Goal: Navigation & Orientation: Understand site structure

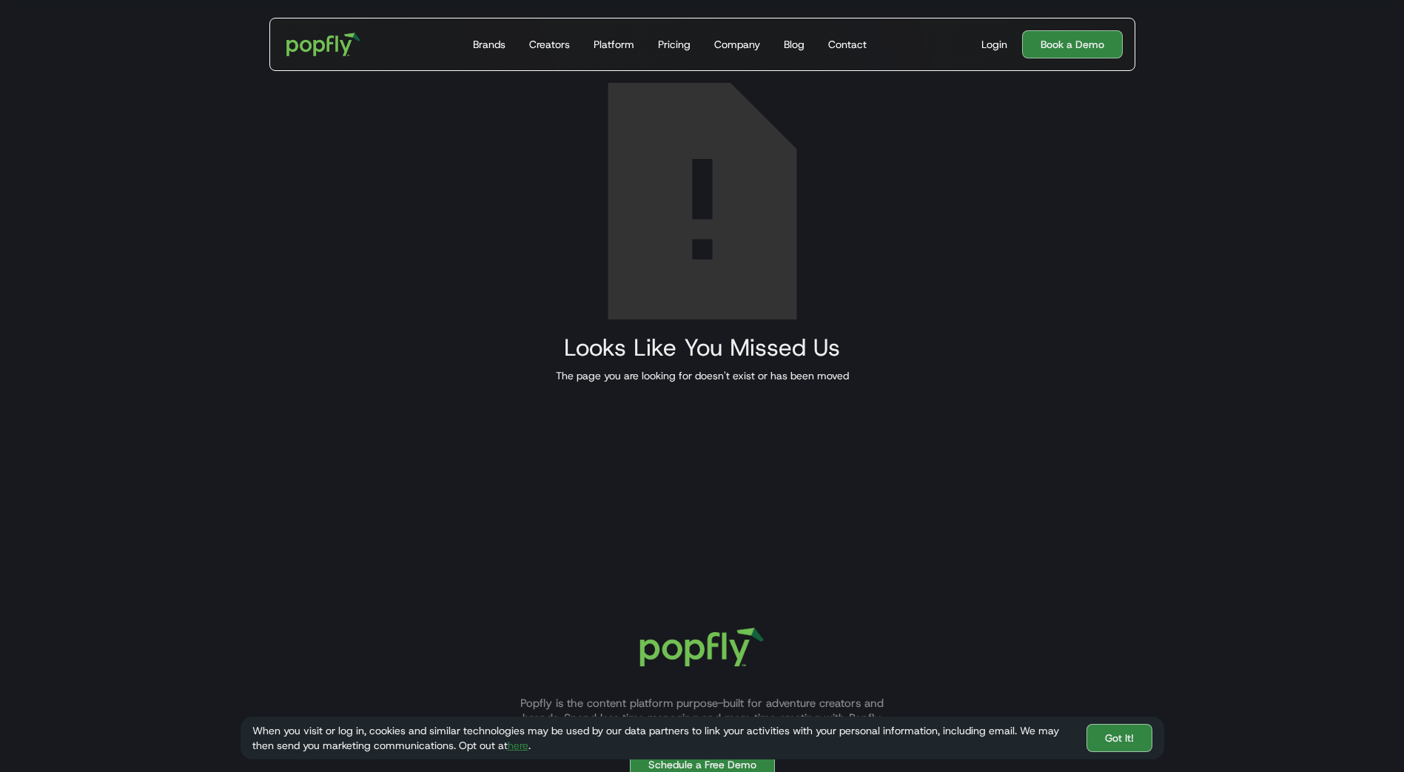
scroll to position [414, 0]
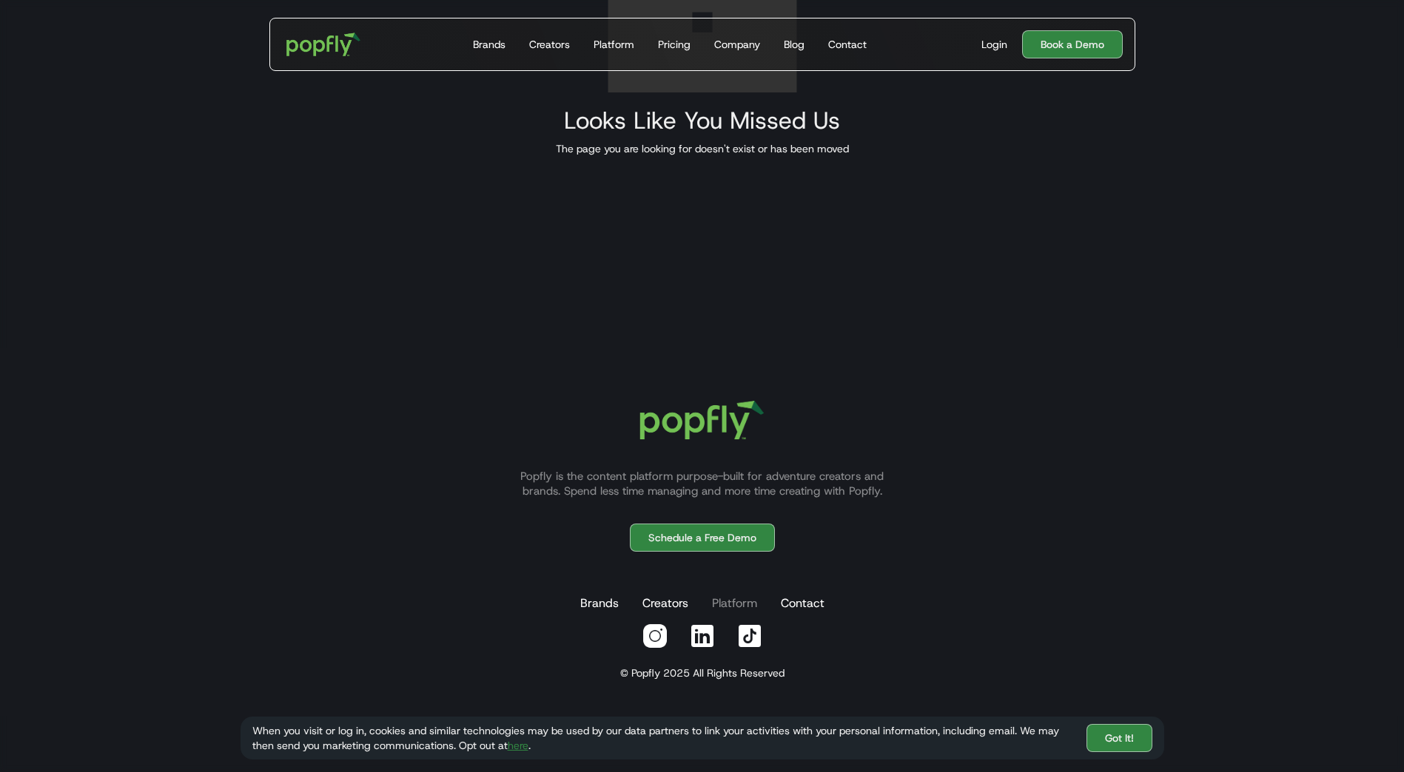
click at [730, 605] on link "Platform" at bounding box center [734, 604] width 51 height 30
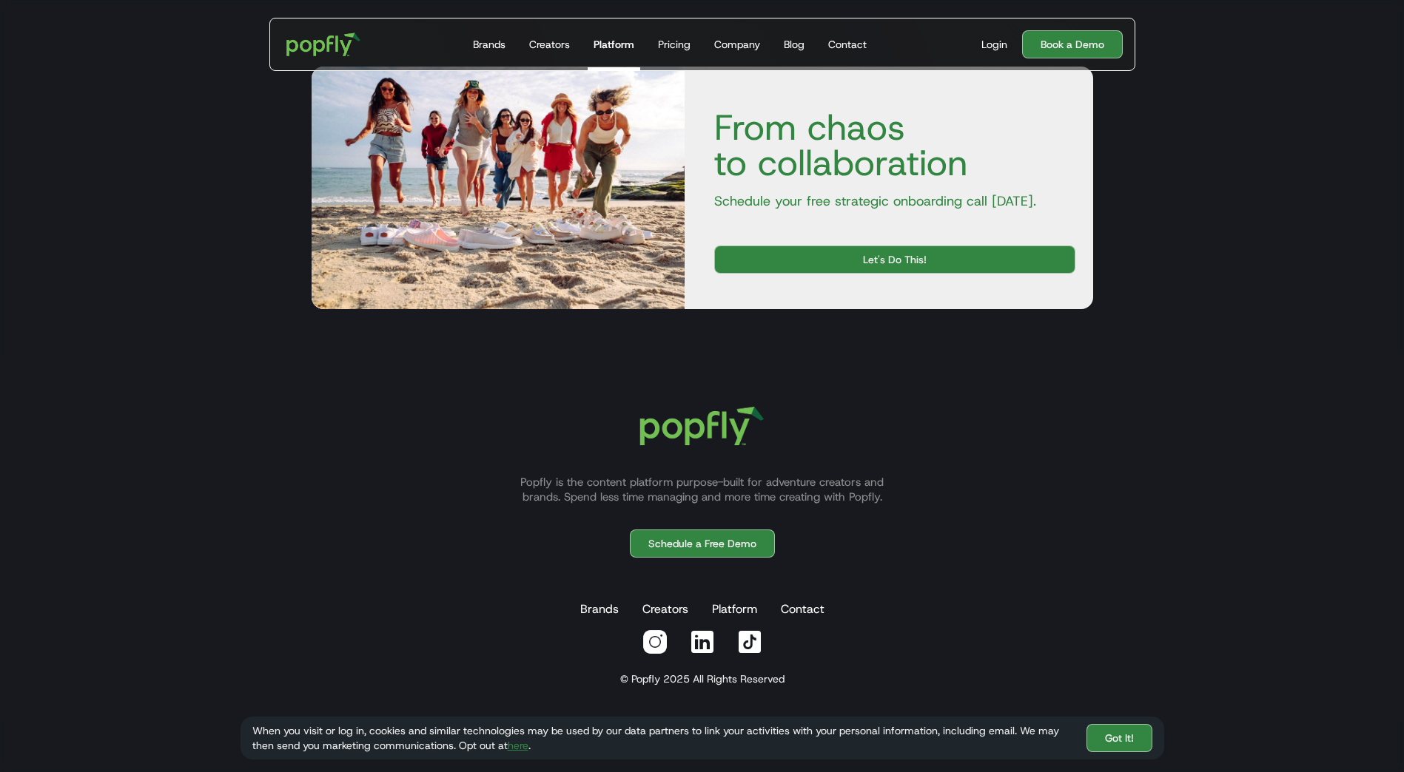
scroll to position [2837, 0]
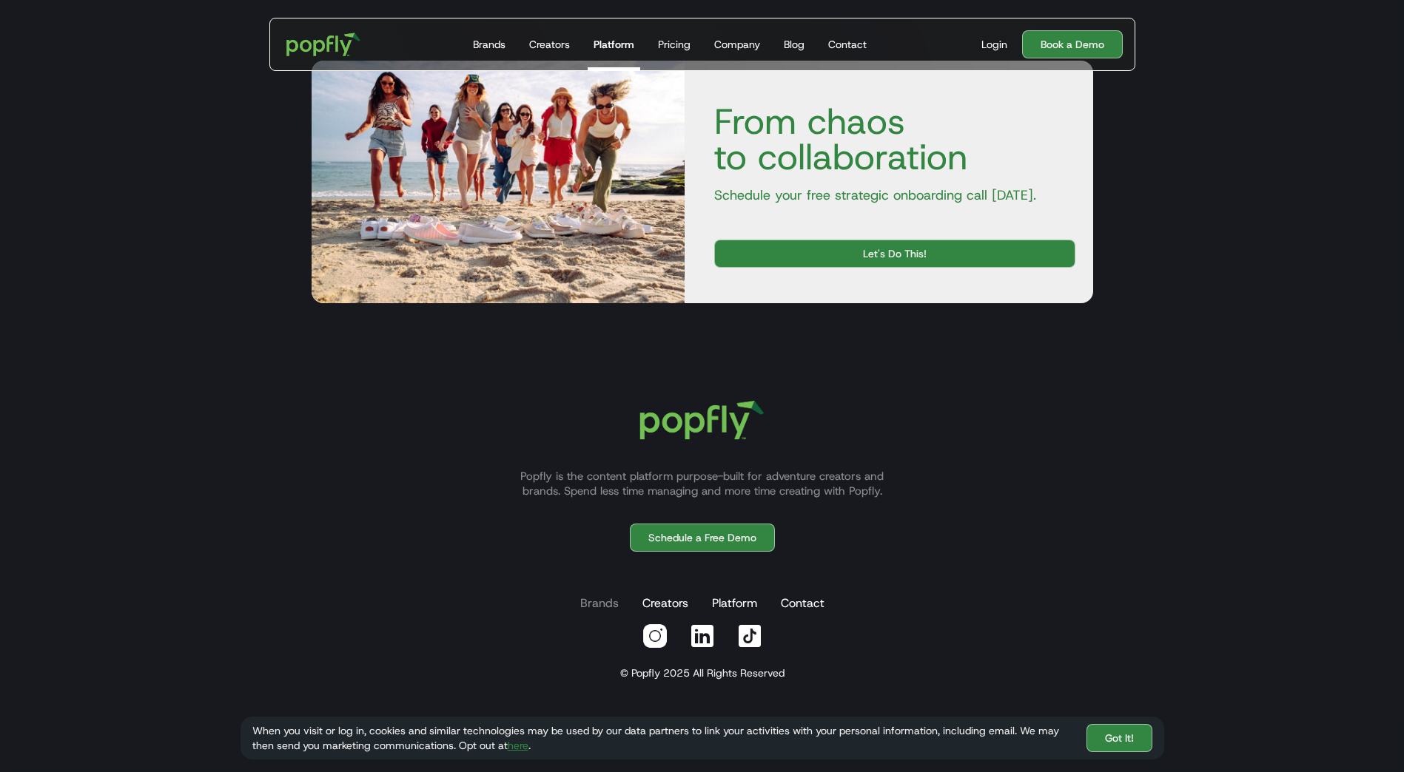
click at [602, 602] on link "Brands" at bounding box center [599, 604] width 44 height 30
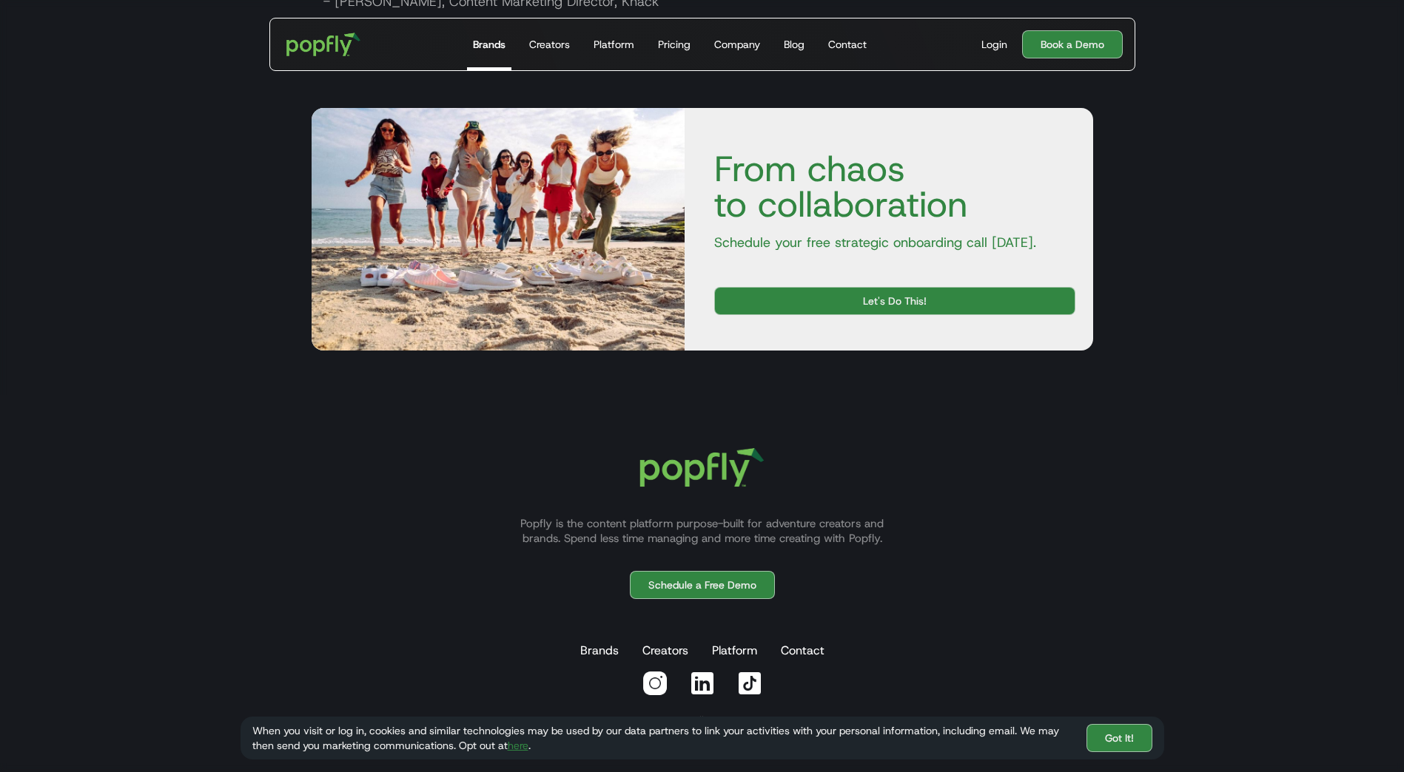
scroll to position [2761, 0]
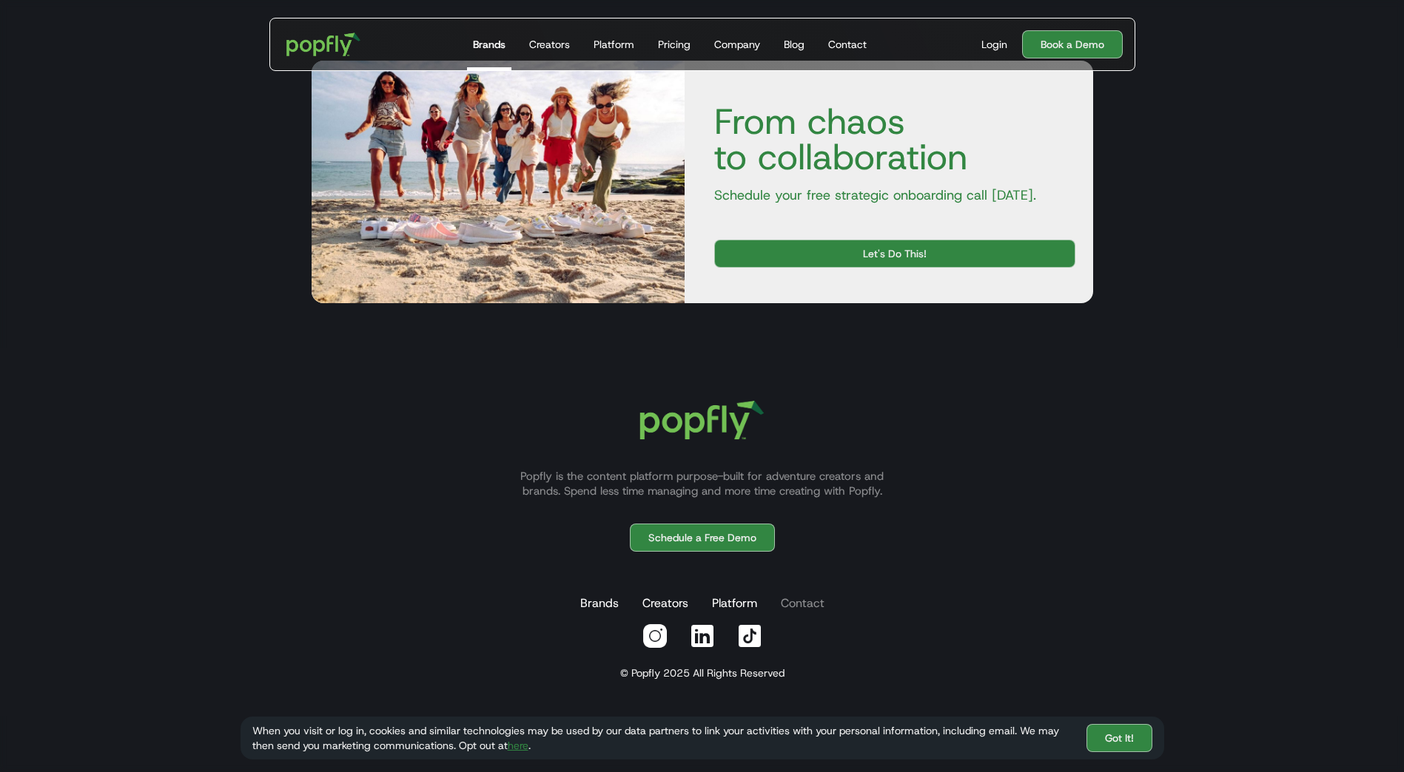
click at [812, 597] on link "Contact" at bounding box center [803, 604] width 50 height 30
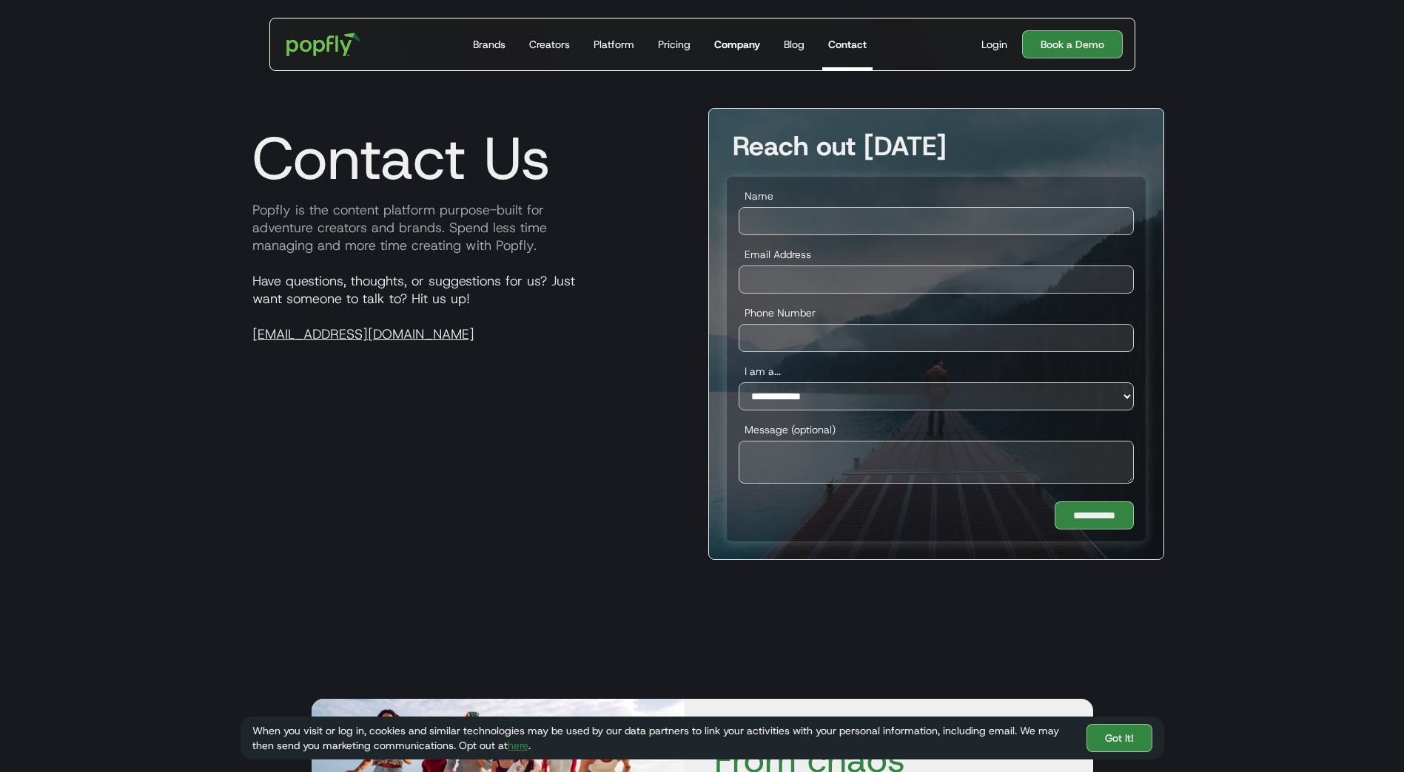
click at [740, 48] on div "Company" at bounding box center [737, 44] width 46 height 15
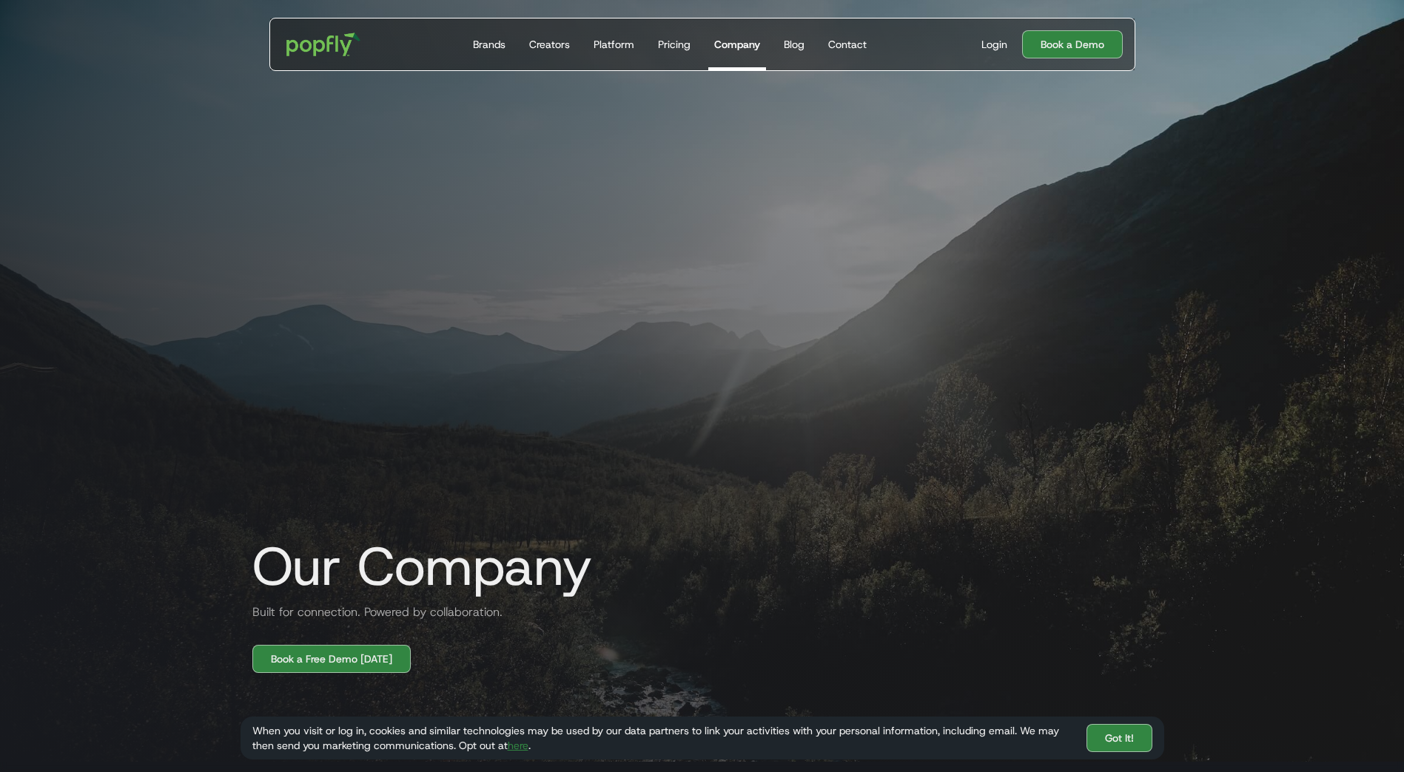
click at [673, 44] on div "Pricing" at bounding box center [674, 44] width 33 height 15
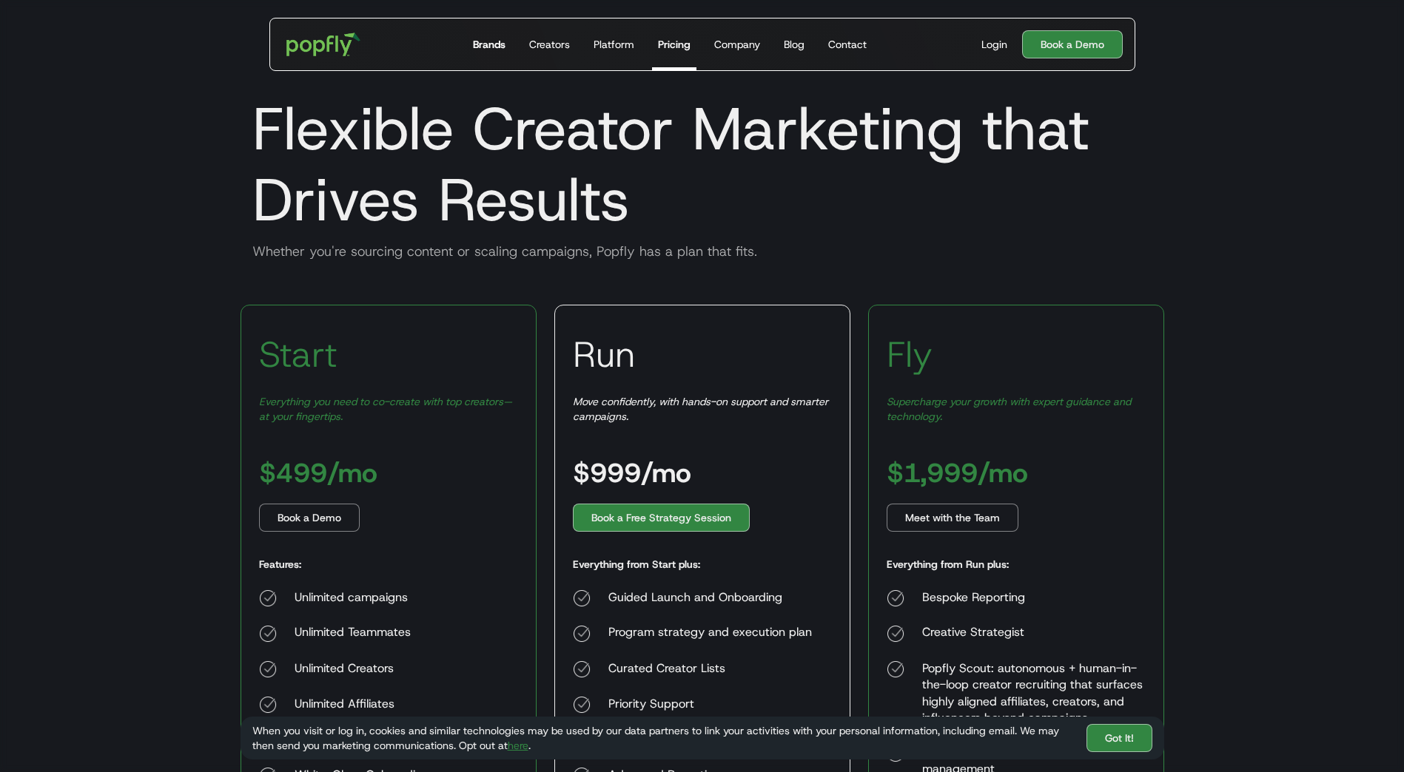
click at [494, 55] on link "Brands" at bounding box center [489, 44] width 44 height 52
